Goal: Use online tool/utility: Utilize a website feature to perform a specific function

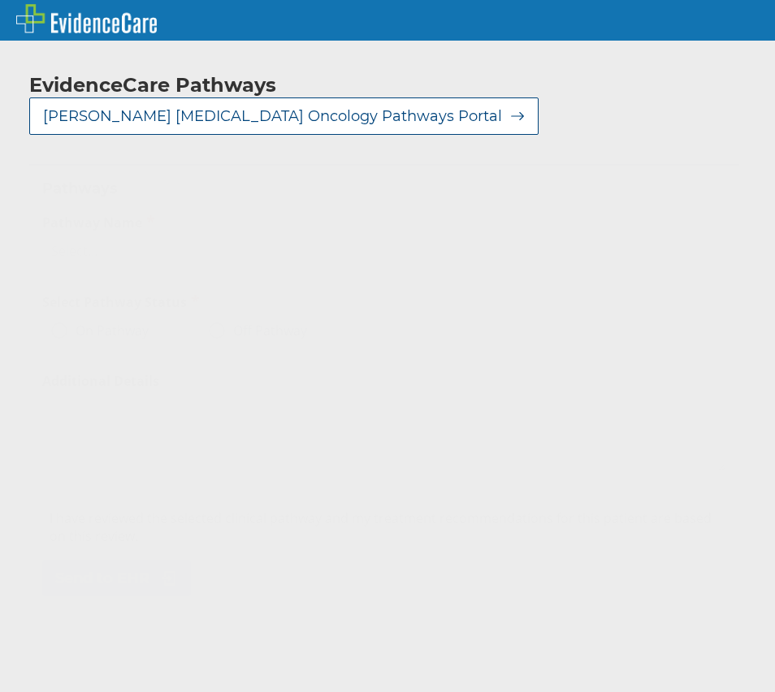
click at [184, 237] on div "Select..." at bounding box center [369, 251] width 652 height 28
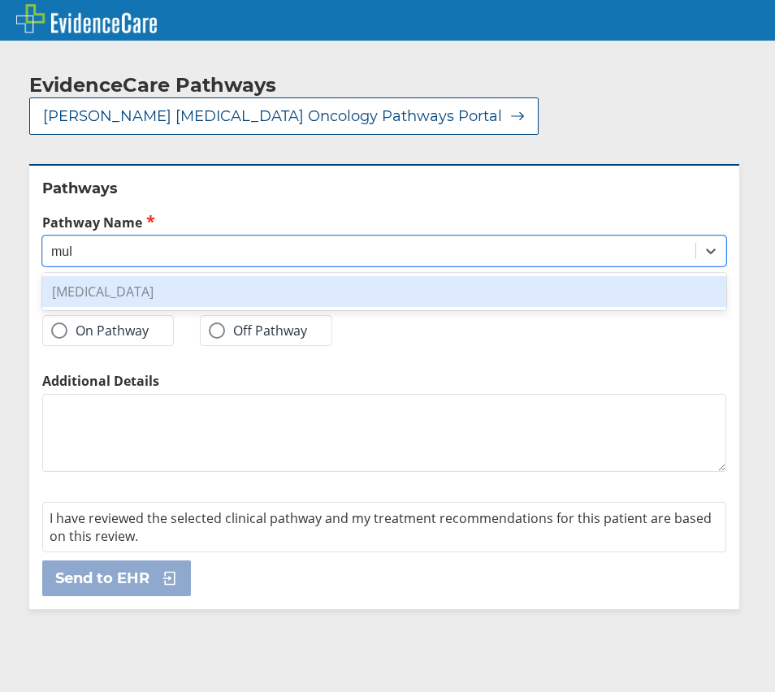
click at [183, 276] on div "[MEDICAL_DATA]" at bounding box center [384, 291] width 684 height 31
type input "mul"
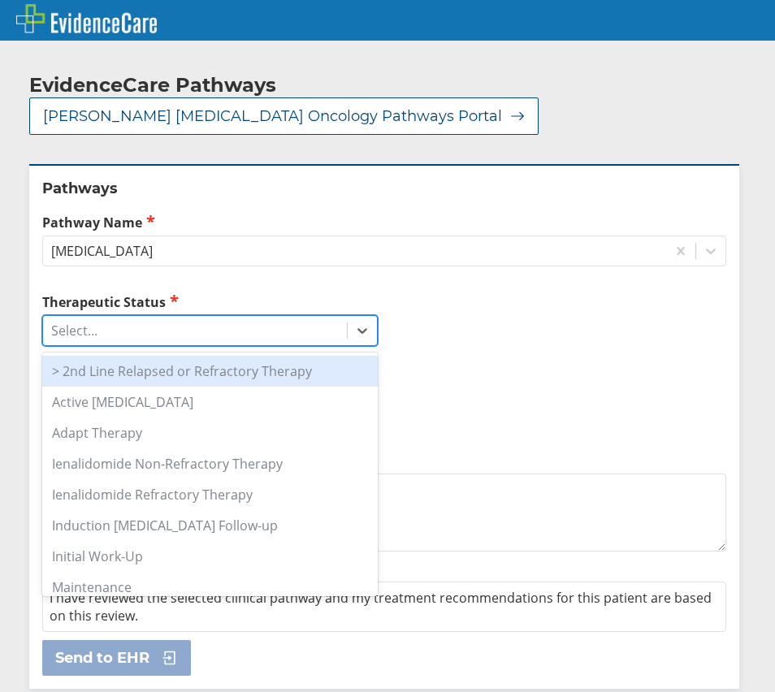
click at [169, 317] on div "Select..." at bounding box center [195, 331] width 304 height 28
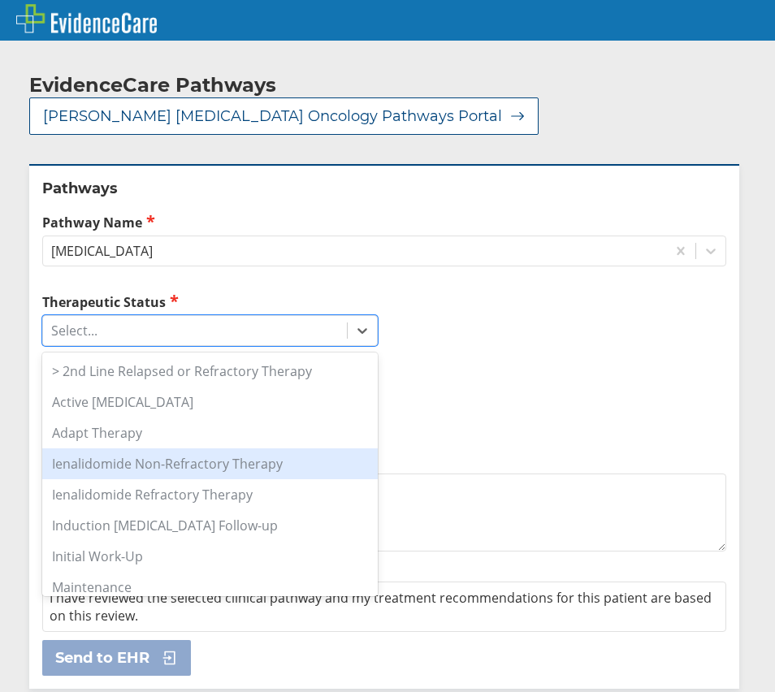
click at [301, 448] on div "Ienalidomide Non-Refractory Therapy" at bounding box center [210, 463] width 336 height 31
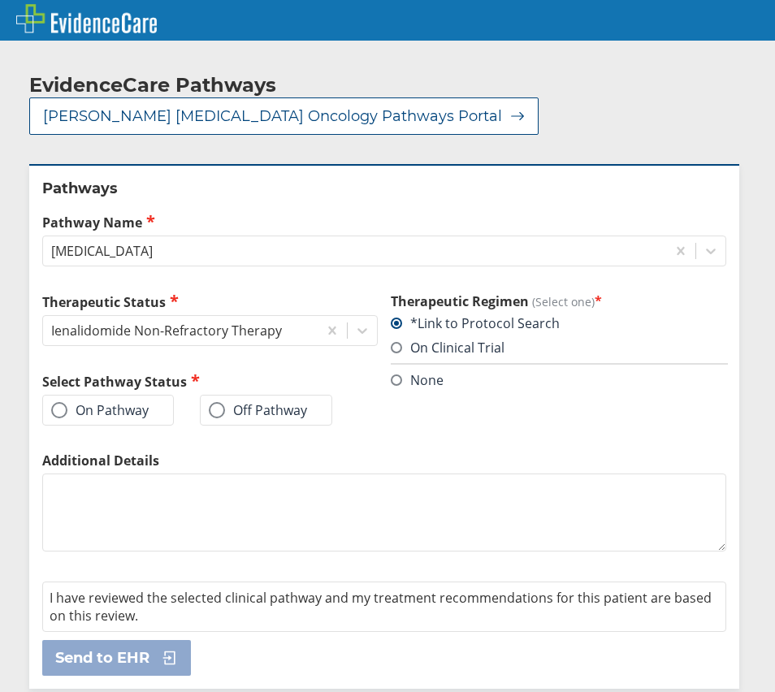
drag, startPoint x: 55, startPoint y: 351, endPoint x: 62, endPoint y: 360, distance: 11.1
click at [58, 372] on div "Select Pathway Status On Pathway Off Pathway" at bounding box center [210, 399] width 336 height 54
click at [63, 402] on span at bounding box center [59, 410] width 16 height 16
click at [0, 0] on input "On Pathway" at bounding box center [0, 0] width 0 height 0
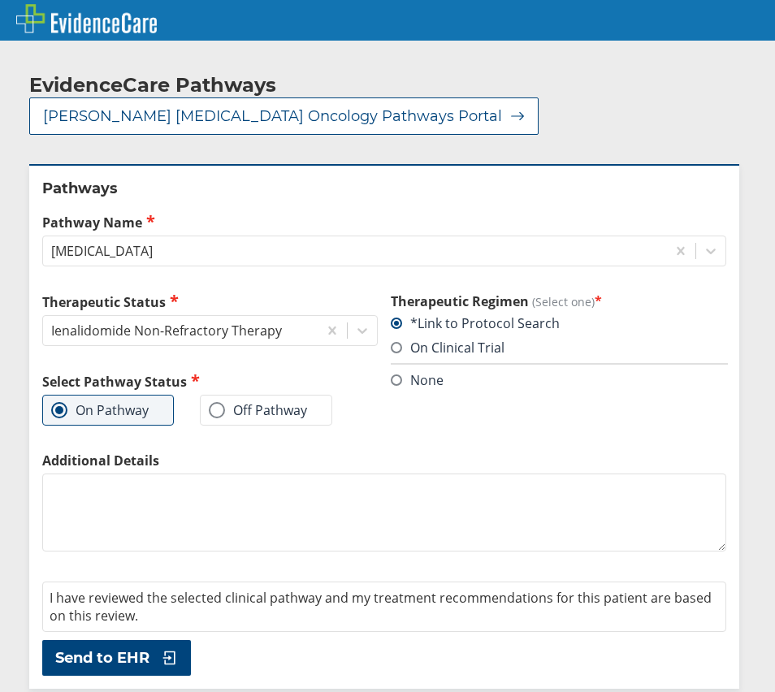
click at [117, 648] on span "Send to EHR" at bounding box center [102, 657] width 94 height 19
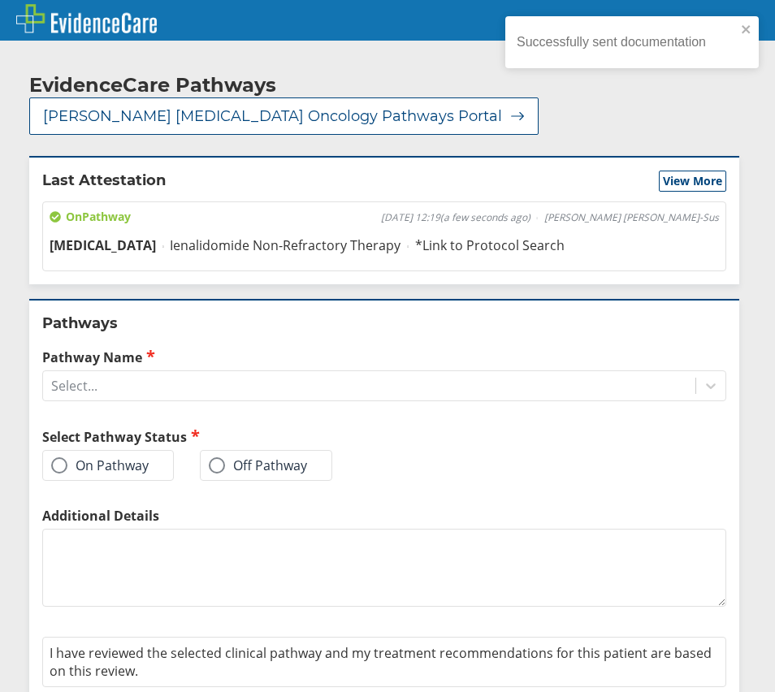
click at [684, 536] on textarea "Additional Details" at bounding box center [384, 568] width 684 height 78
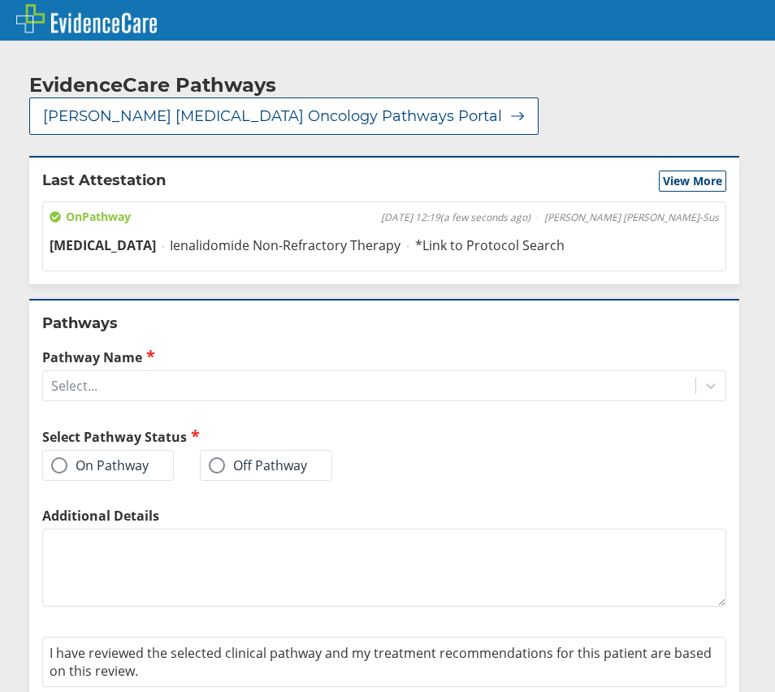
drag, startPoint x: 756, startPoint y: 593, endPoint x: 756, endPoint y: 578, distance: 14.6
click at [756, 591] on div "EvidenceCare Pathways [PERSON_NAME] [MEDICAL_DATA] Oncology Pathways Portal Las…" at bounding box center [387, 400] width 775 height 703
